Goal: Task Accomplishment & Management: Manage account settings

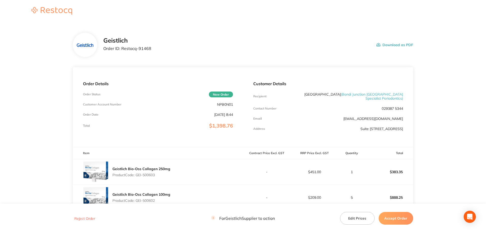
click at [222, 103] on p "NPB0N01" at bounding box center [225, 105] width 16 height 4
copy p "NPB0N01"
drag, startPoint x: 145, startPoint y: 48, endPoint x: 122, endPoint y: 51, distance: 23.0
click at [122, 51] on div "Geistlich Order ID: Restocq- 91468 Download as PDF" at bounding box center [258, 45] width 310 height 16
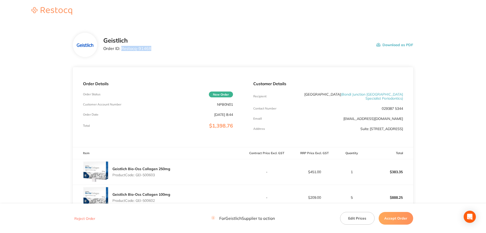
copy p "Restocq- 91468"
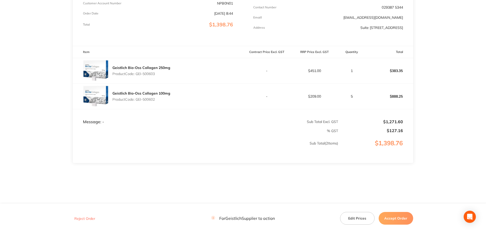
scroll to position [105, 0]
click at [397, 217] on button "Accept Order" at bounding box center [396, 218] width 35 height 13
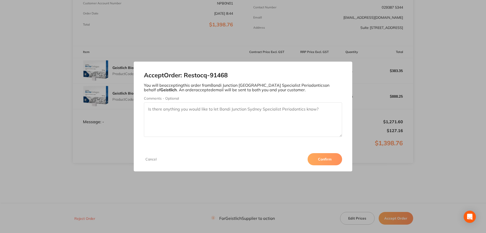
click at [325, 161] on button "Confirm" at bounding box center [325, 159] width 35 height 12
